Goal: Browse casually: Explore the website without a specific task or goal

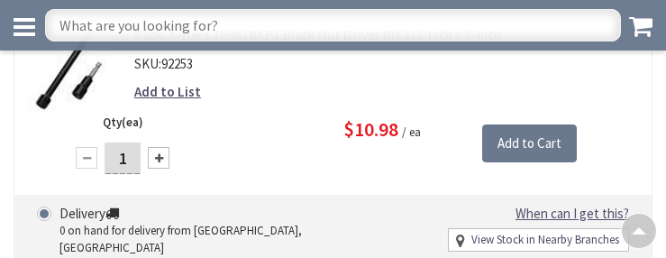
scroll to position [3718, 0]
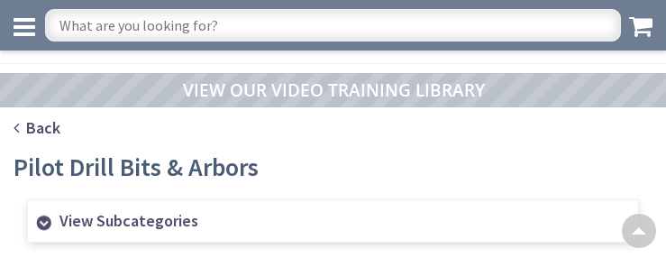
scroll to position [3113, 0]
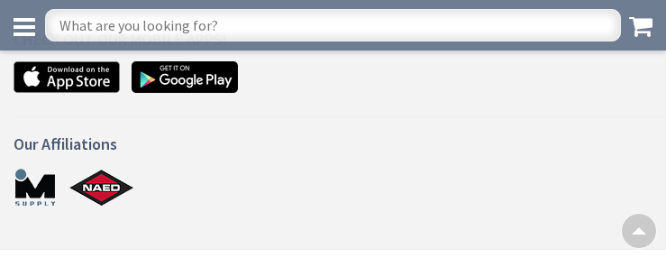
scroll to position [1732, 0]
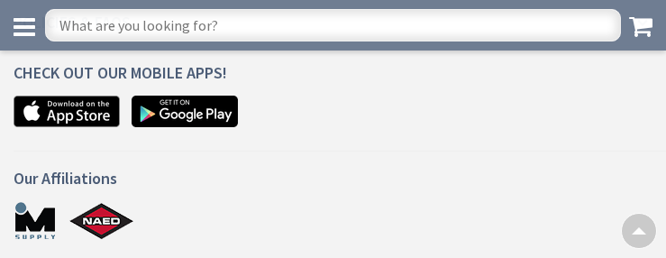
scroll to position [2016, 0]
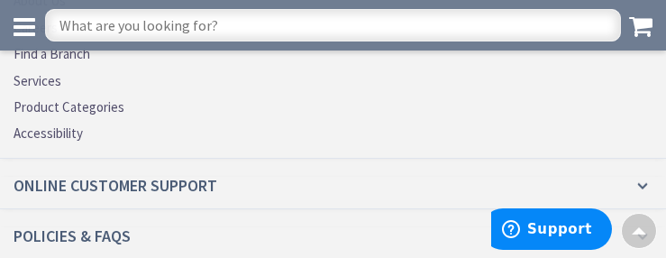
scroll to position [2498, 0]
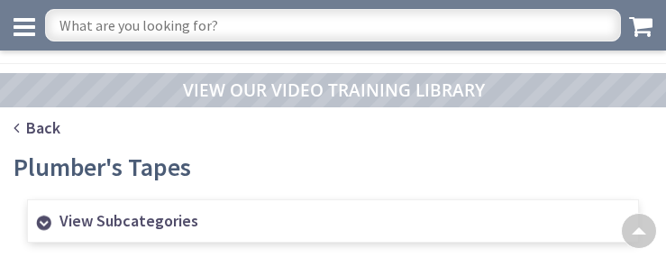
scroll to position [1420, 0]
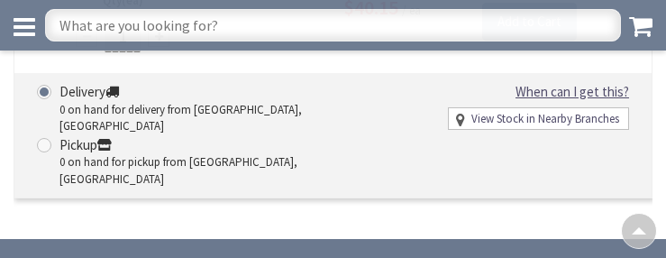
scroll to position [3462, 0]
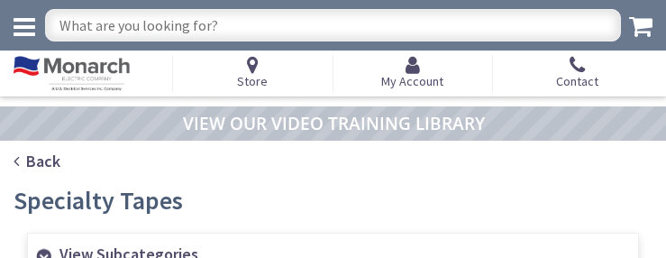
scroll to position [1704, 0]
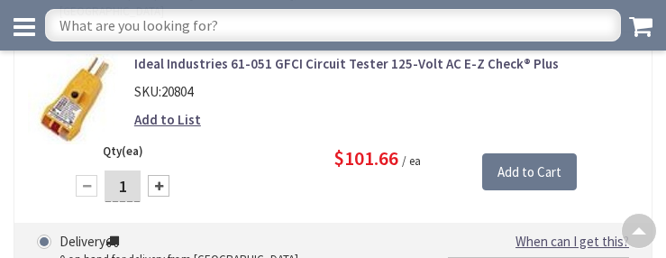
scroll to position [3732, 0]
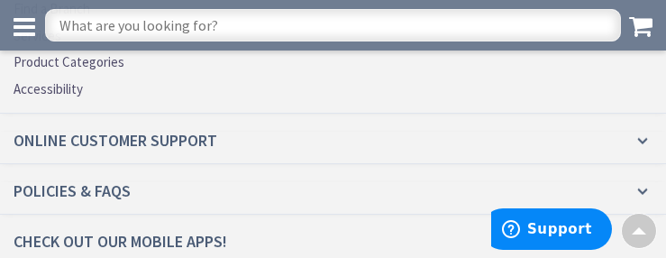
scroll to position [3432, 0]
